Goal: Task Accomplishment & Management: Use online tool/utility

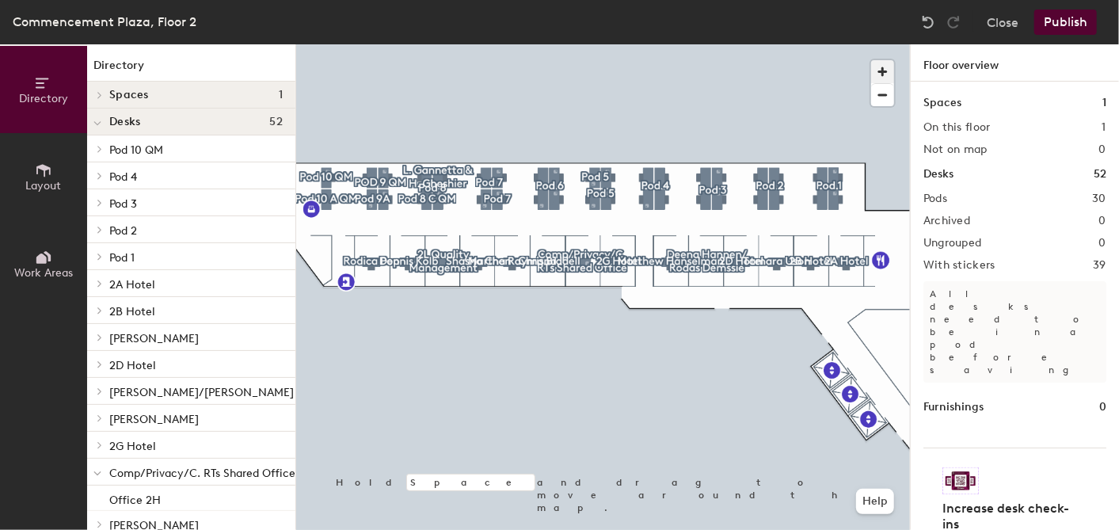
click at [877, 70] on span "button" at bounding box center [882, 71] width 23 height 23
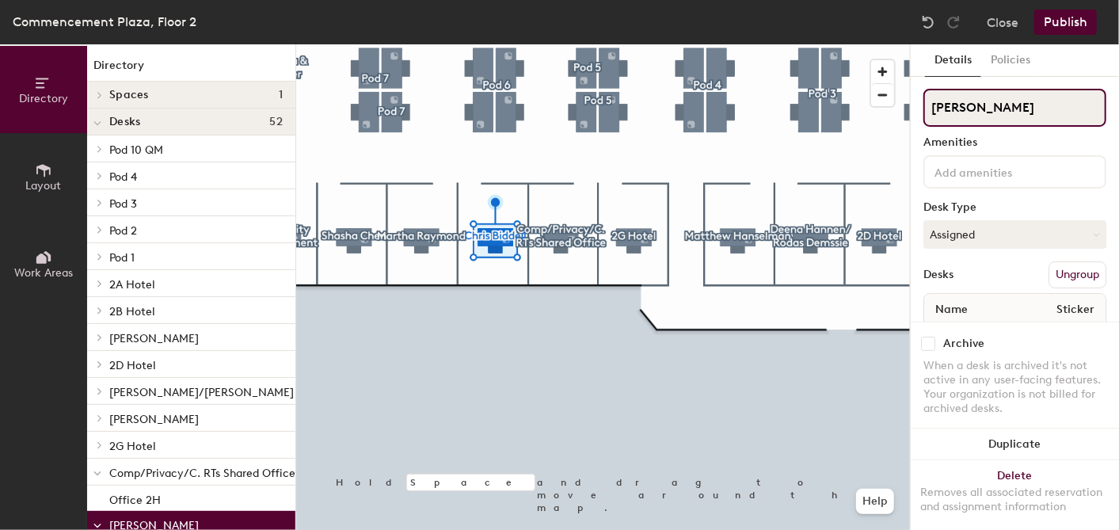
click at [970, 106] on input "[PERSON_NAME]" at bounding box center [1014, 108] width 183 height 38
type input "[PERSON_NAME]"
click at [792, 44] on div at bounding box center [603, 44] width 614 height 0
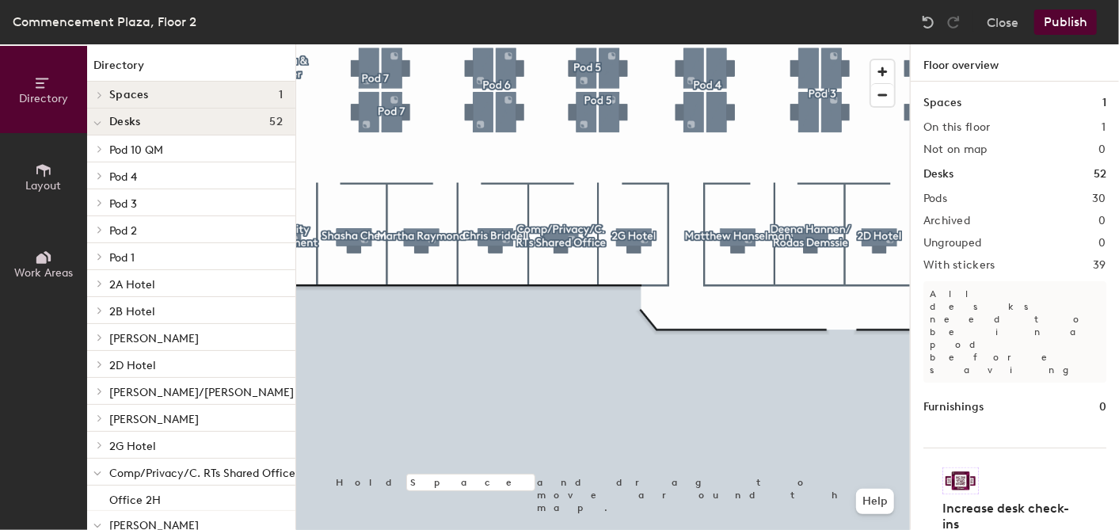
click at [1075, 25] on button "Publish" at bounding box center [1065, 22] width 63 height 25
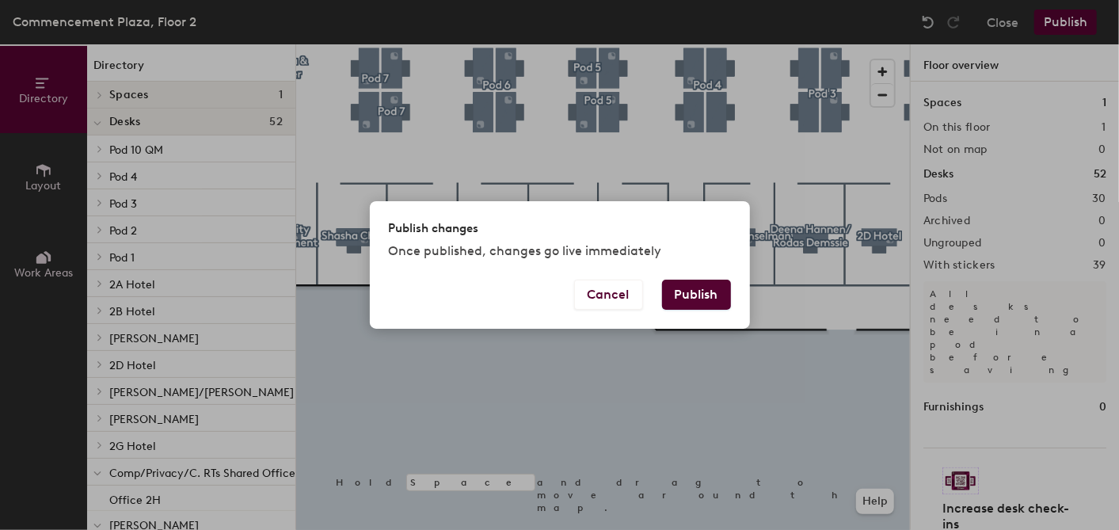
click at [698, 298] on button "Publish" at bounding box center [696, 295] width 69 height 30
